Goal: Find specific page/section

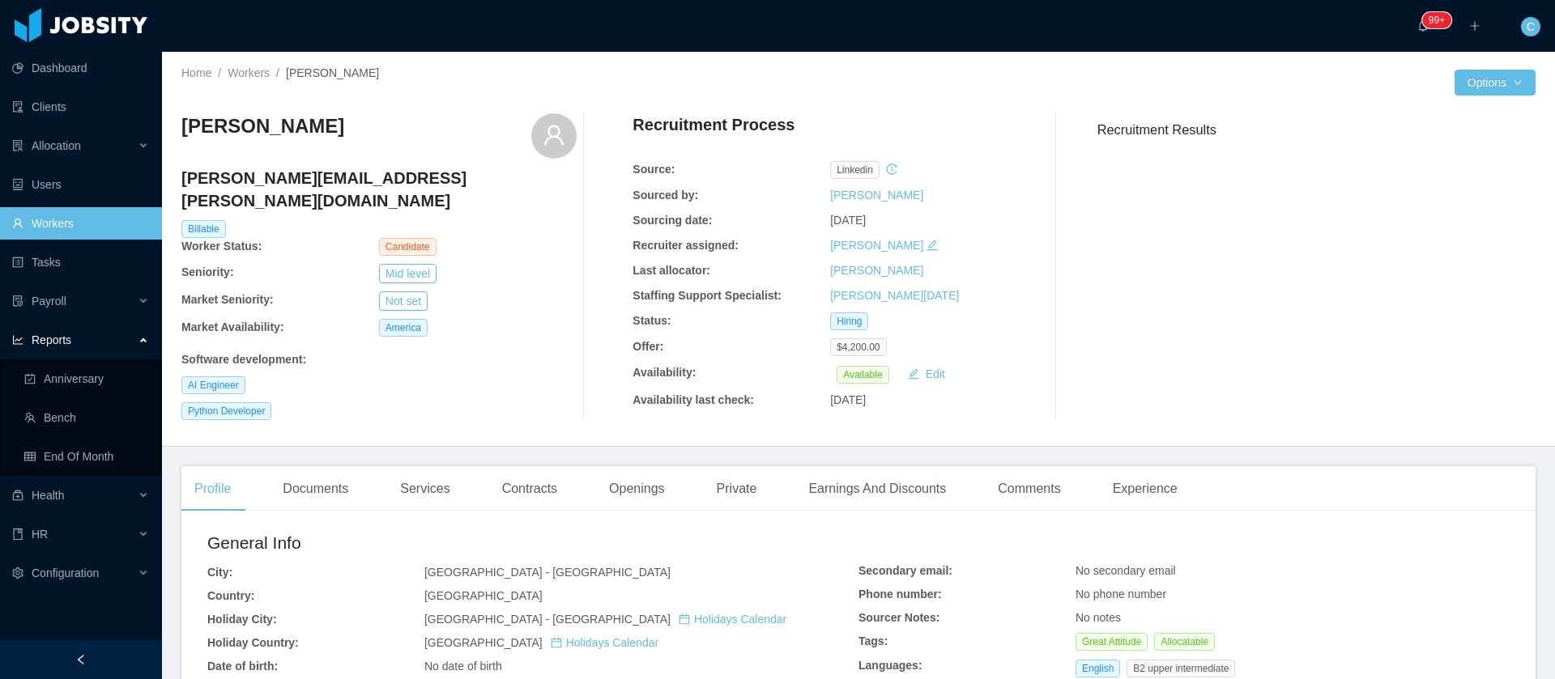
scroll to position [486, 0]
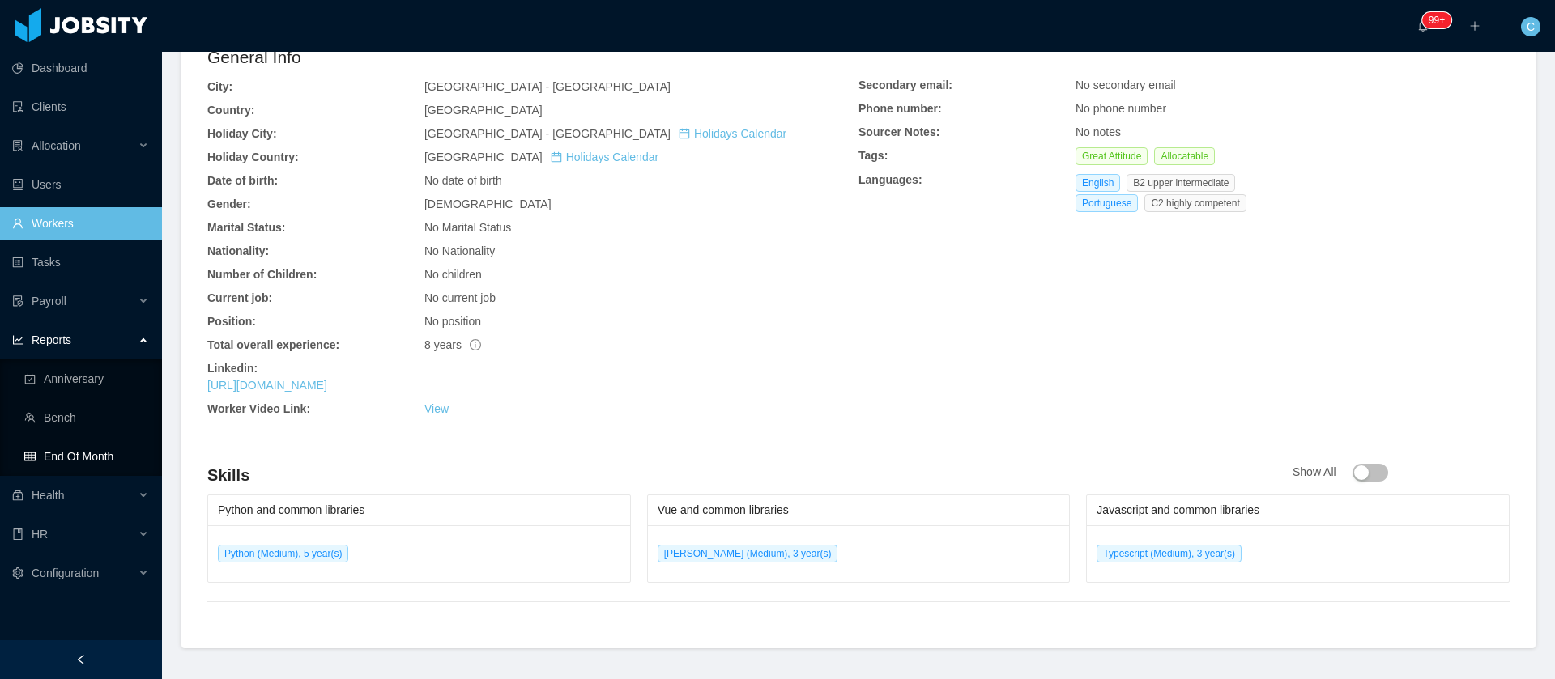
click at [75, 449] on link "End Of Month" at bounding box center [86, 457] width 125 height 32
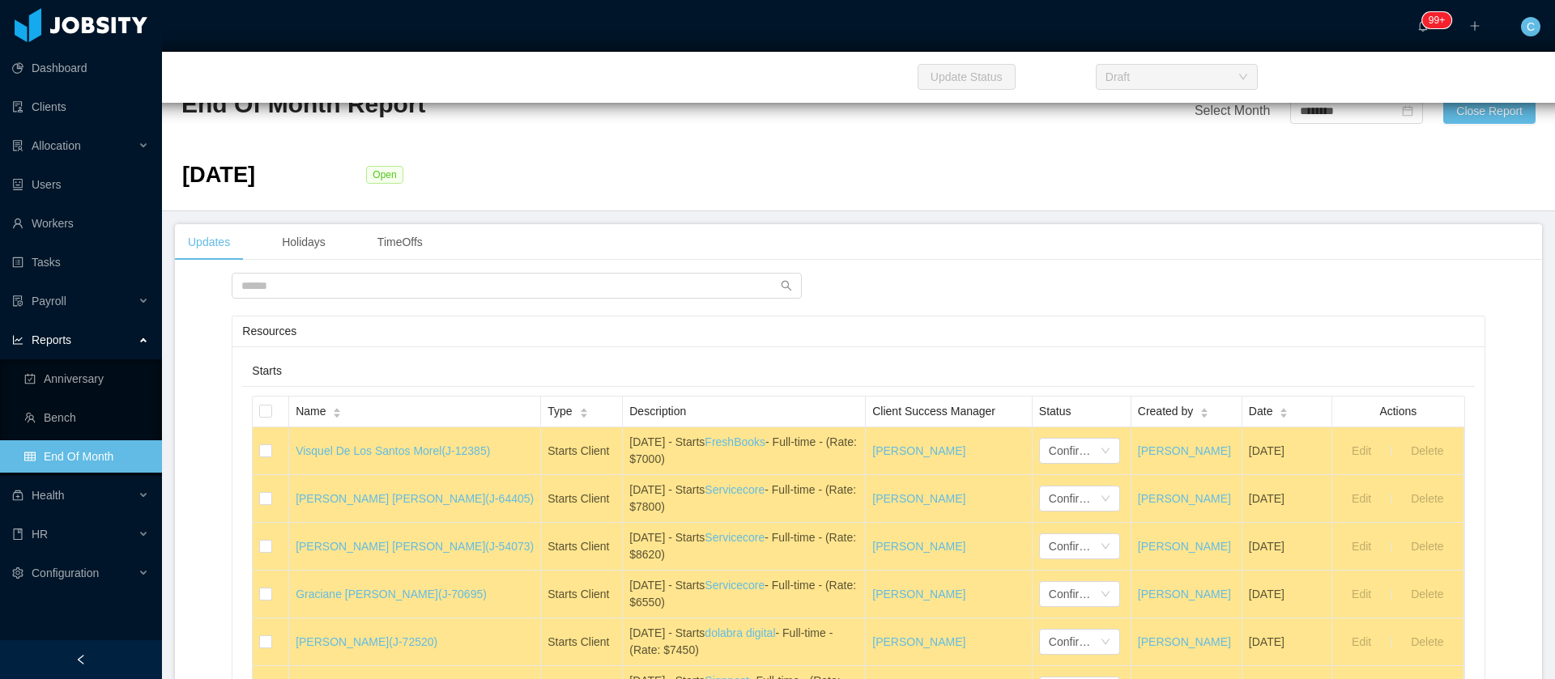
scroll to position [15556, 0]
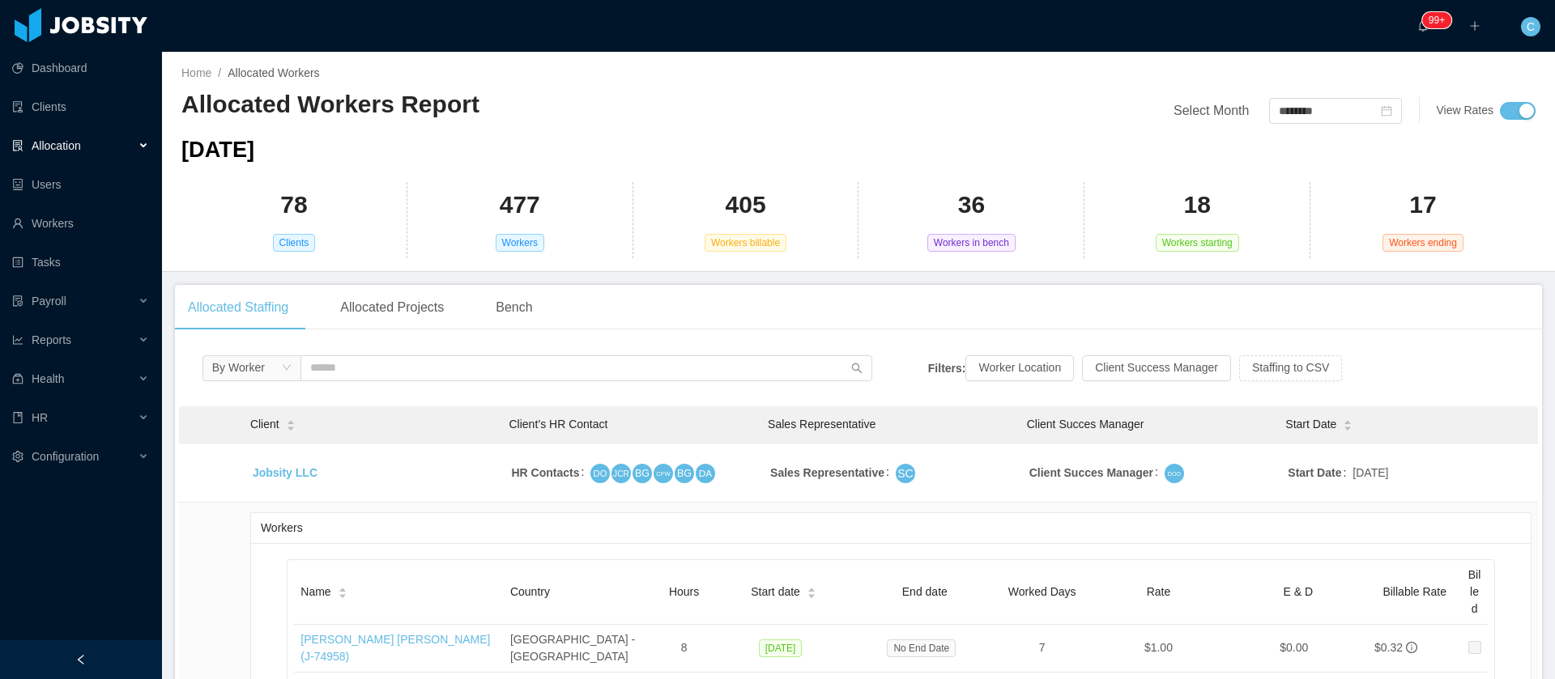
scroll to position [3916, 0]
